Goal: Task Accomplishment & Management: Use online tool/utility

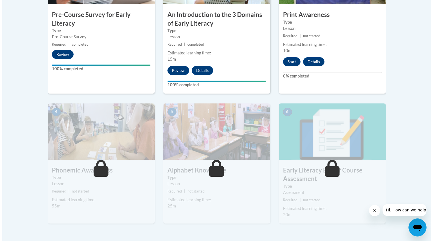
scroll to position [282, 0]
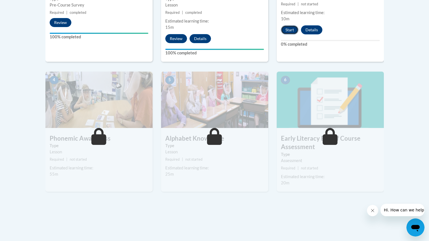
click at [290, 27] on button "Start" at bounding box center [289, 29] width 17 height 9
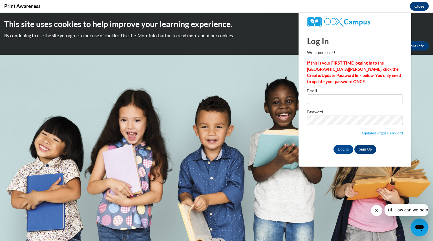
scroll to position [0, 0]
drag, startPoint x: 342, startPoint y: 98, endPoint x: 339, endPoint y: 105, distance: 7.4
click at [339, 105] on div "Email" at bounding box center [355, 98] width 96 height 19
type input "[EMAIL_ADDRESS][DOMAIN_NAME]"
click at [343, 126] on span "Update/Forgot Password" at bounding box center [355, 127] width 96 height 23
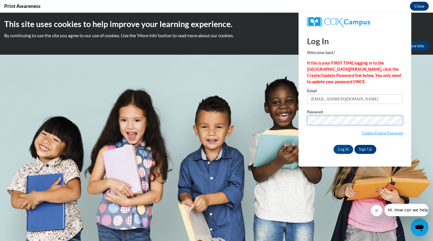
click at [334, 145] on input "Log In" at bounding box center [344, 149] width 20 height 9
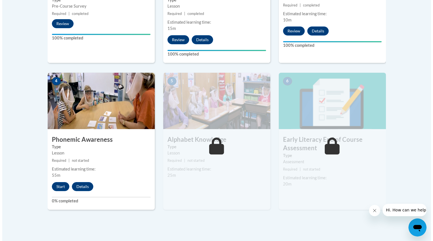
scroll to position [327, 0]
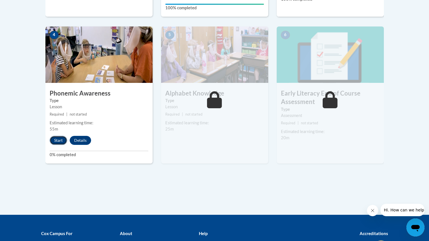
click at [55, 139] on button "Start" at bounding box center [58, 140] width 17 height 9
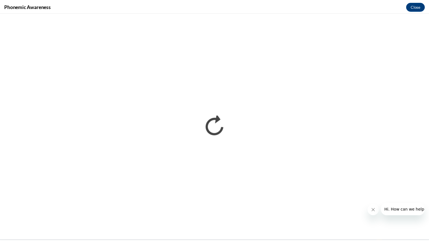
scroll to position [0, 0]
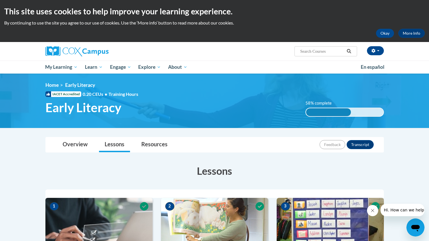
click at [316, 78] on img at bounding box center [214, 101] width 429 height 54
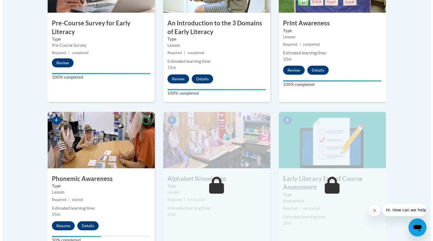
scroll to position [271, 0]
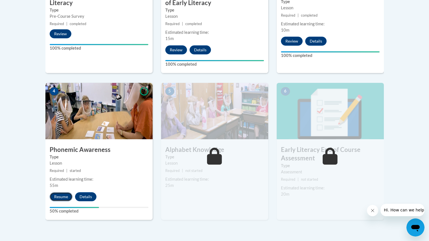
click at [58, 196] on button "Resume" at bounding box center [61, 196] width 23 height 9
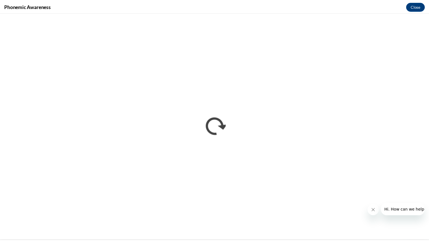
scroll to position [0, 0]
